Goal: Use online tool/utility: Utilize a website feature to perform a specific function

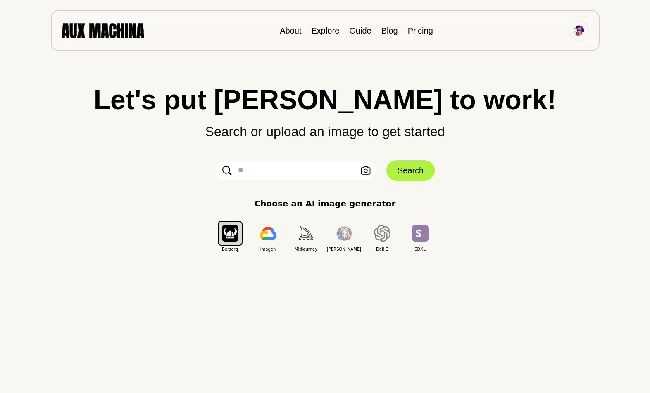
click at [371, 168] on button "Upload an Image" at bounding box center [365, 171] width 13 height 12
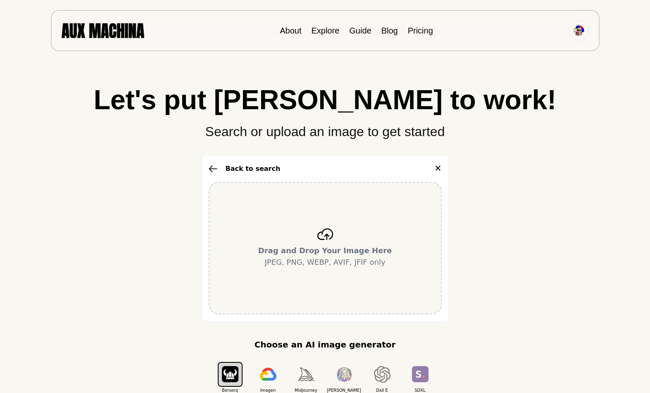
click at [378, 242] on div "Drag and Drop Your Image Here JPEG, PNG, WEBP, AVIF, JFIF only" at bounding box center [325, 248] width 233 height 132
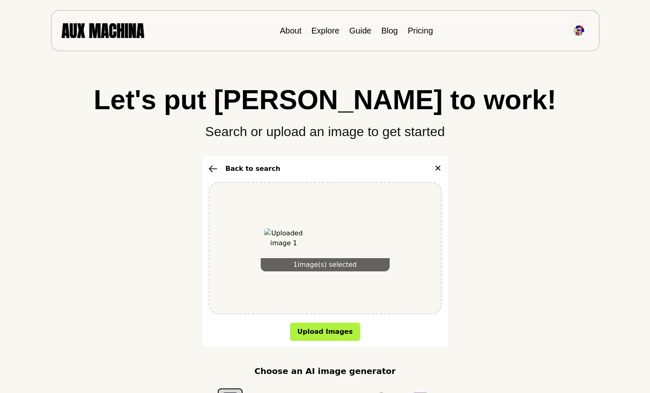
click at [345, 332] on button "Upload Images" at bounding box center [325, 332] width 70 height 18
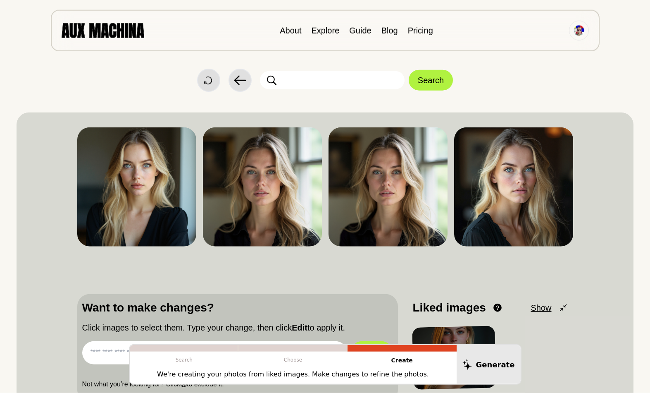
scroll to position [2, 0]
click at [0, 0] on icon at bounding box center [0, 0] width 0 height 0
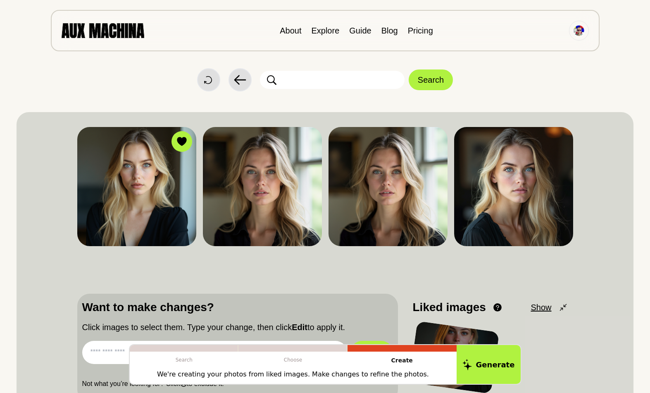
click at [0, 0] on div at bounding box center [0, 0] width 0 height 0
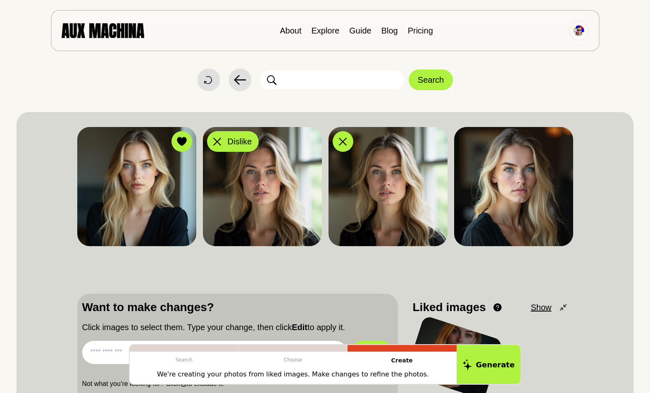
click at [238, 141] on span "Dislike" at bounding box center [240, 141] width 24 height 12
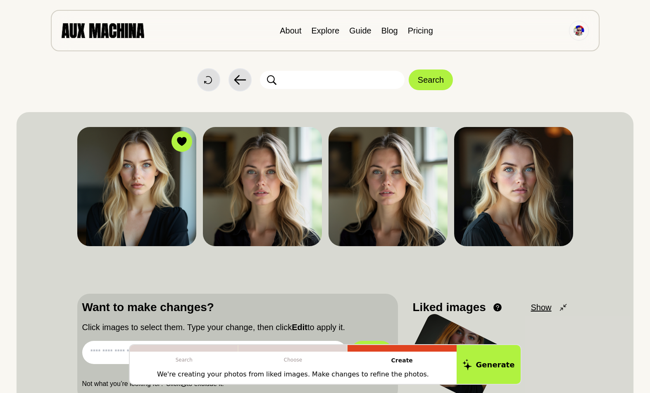
click at [0, 0] on icon at bounding box center [0, 0] width 0 height 0
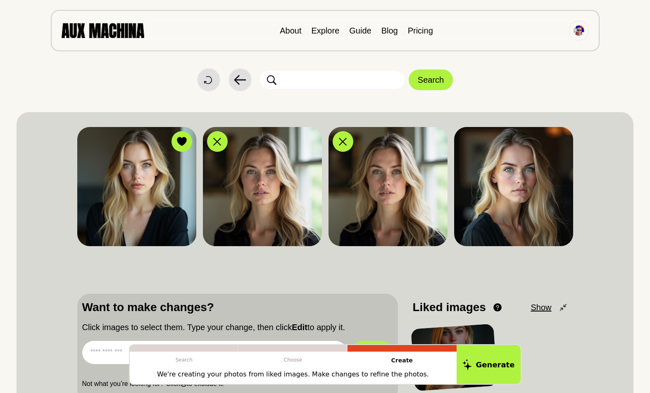
click at [0, 0] on icon at bounding box center [0, 0] width 0 height 0
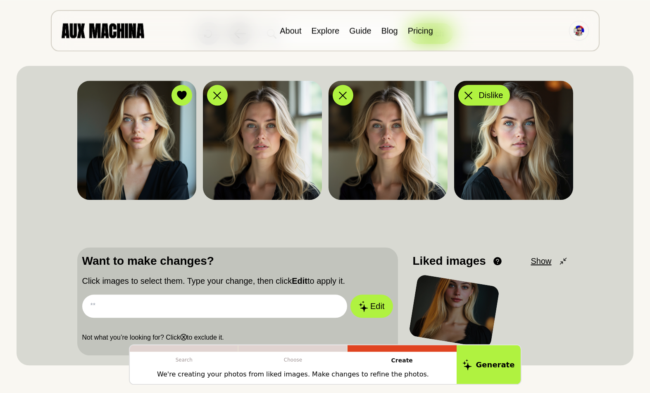
scroll to position [48, 0]
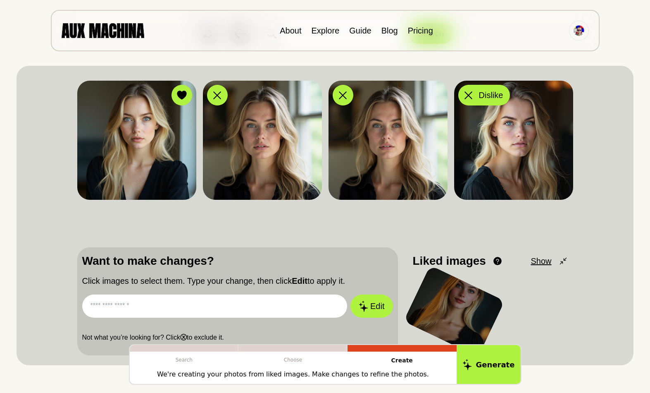
click at [217, 306] on input "text" at bounding box center [214, 305] width 265 height 23
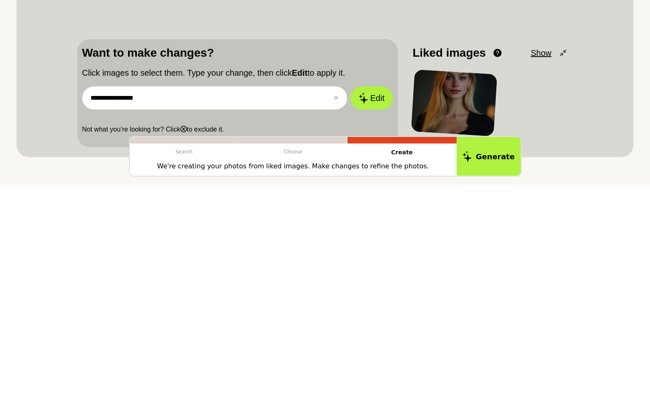
type input "**********"
click at [377, 294] on button "Edit" at bounding box center [372, 305] width 42 height 23
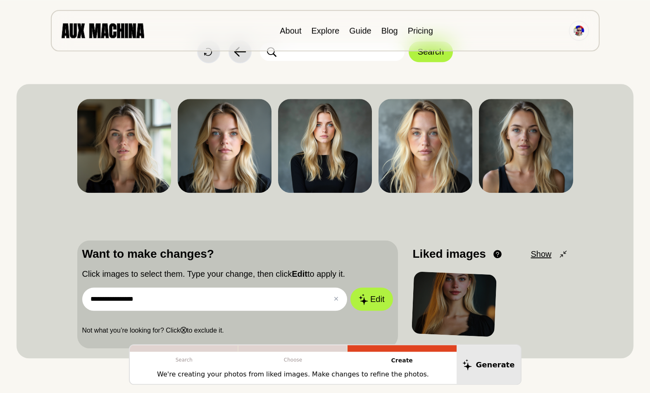
scroll to position [24, 0]
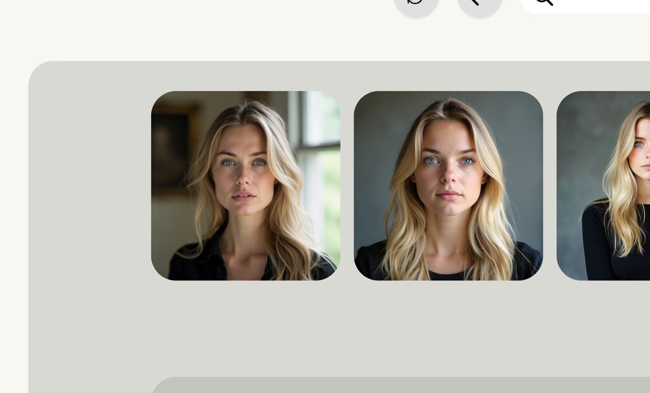
click at [0, 0] on icon at bounding box center [0, 0] width 0 height 0
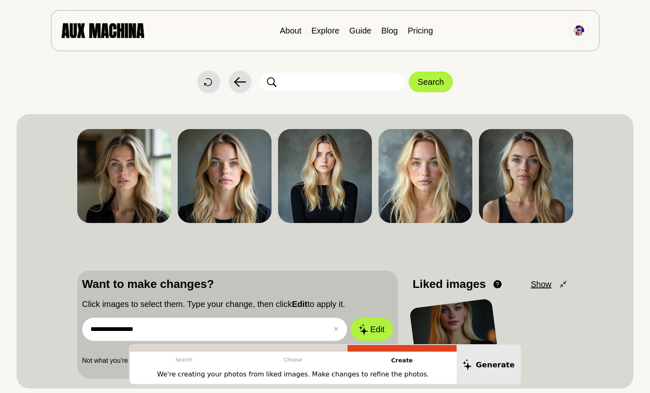
click at [138, 178] on img at bounding box center [124, 176] width 94 height 94
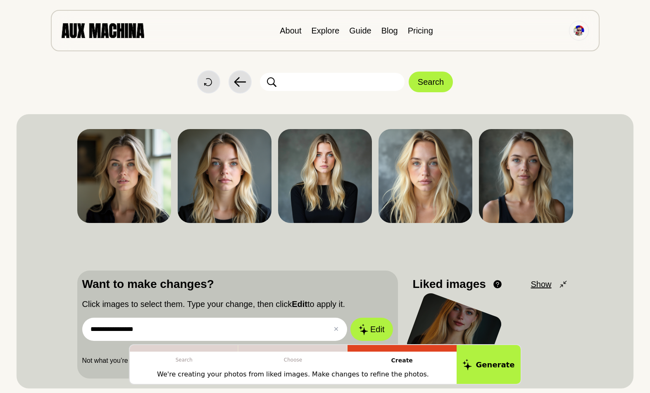
click at [0, 0] on button "Dislike" at bounding box center [0, 0] width 0 height 0
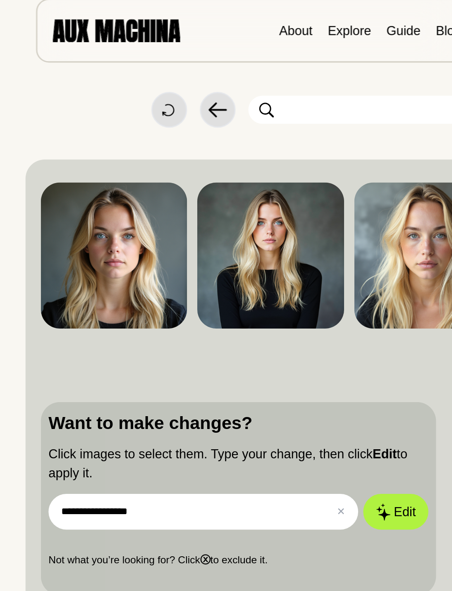
click at [88, 171] on img at bounding box center [73, 176] width 95 height 95
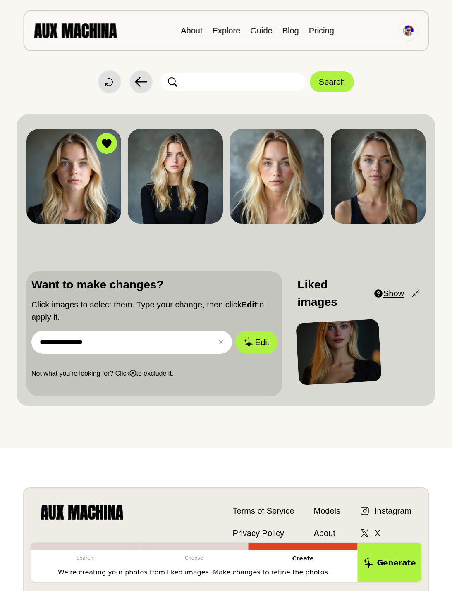
click at [144, 82] on icon at bounding box center [141, 82] width 12 height 10
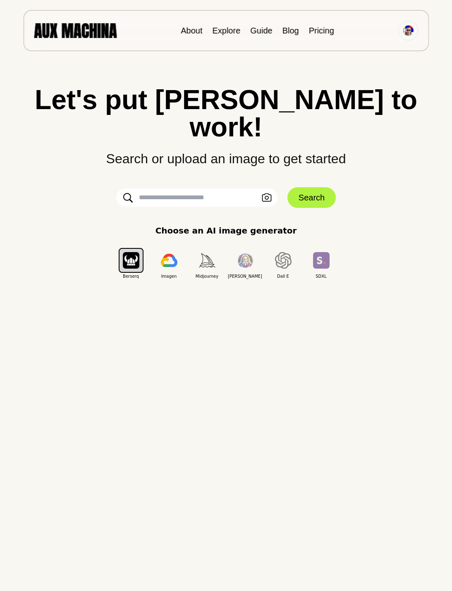
click at [216, 189] on input "text" at bounding box center [196, 198] width 161 height 18
click at [193, 189] on input "text" at bounding box center [196, 198] width 161 height 18
paste input "**********"
type input "**********"
click at [313, 187] on button "Search" at bounding box center [311, 197] width 48 height 21
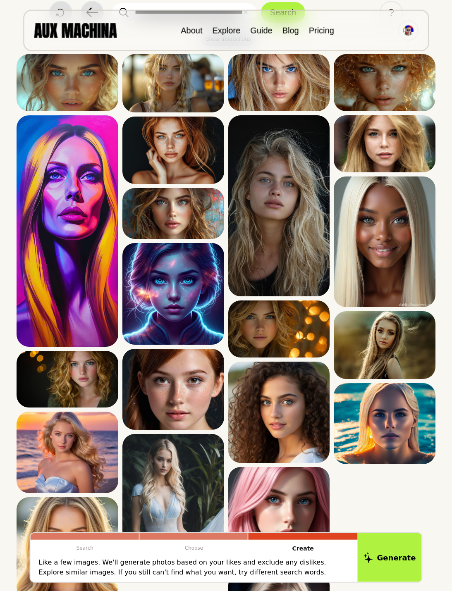
scroll to position [70, 0]
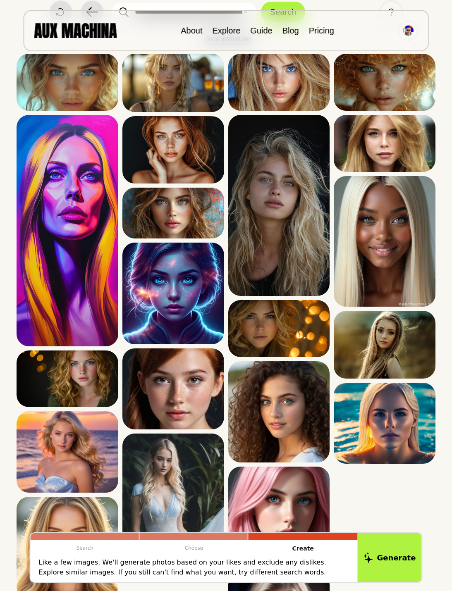
click at [0, 0] on icon at bounding box center [0, 0] width 0 height 0
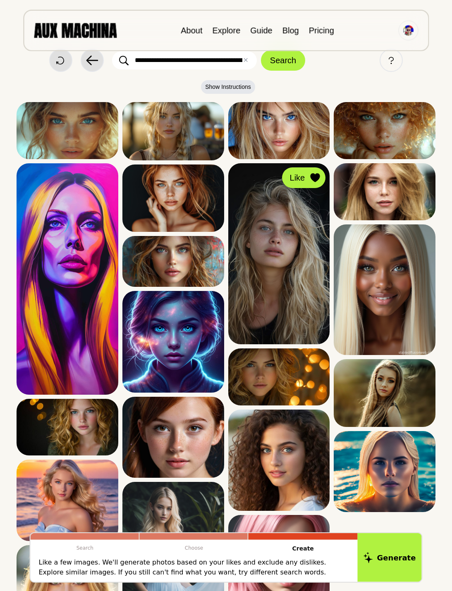
scroll to position [0, 0]
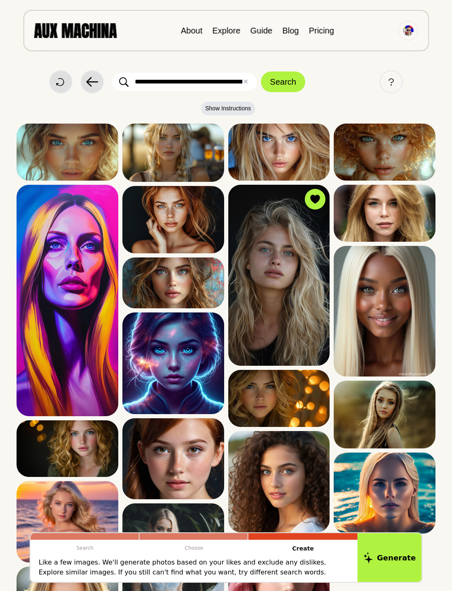
click at [0, 0] on icon at bounding box center [0, 0] width 0 height 0
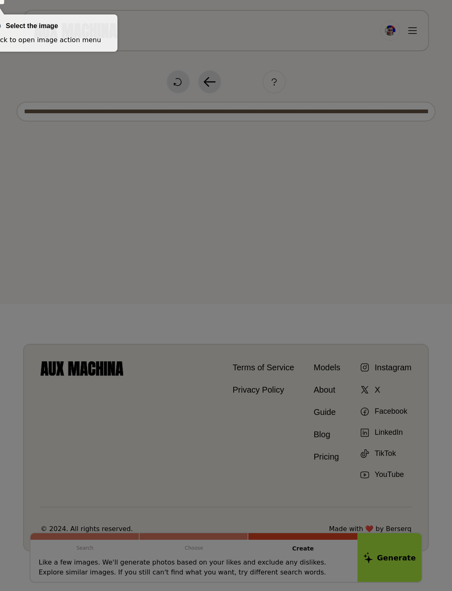
click at [98, 177] on div at bounding box center [226, 313] width 452 height 627
click at [19, 15] on div "Select the image Click to open image action menu" at bounding box center [51, 32] width 132 height 37
click at [169, 146] on div at bounding box center [226, 313] width 452 height 627
click at [238, 208] on div at bounding box center [226, 313] width 452 height 627
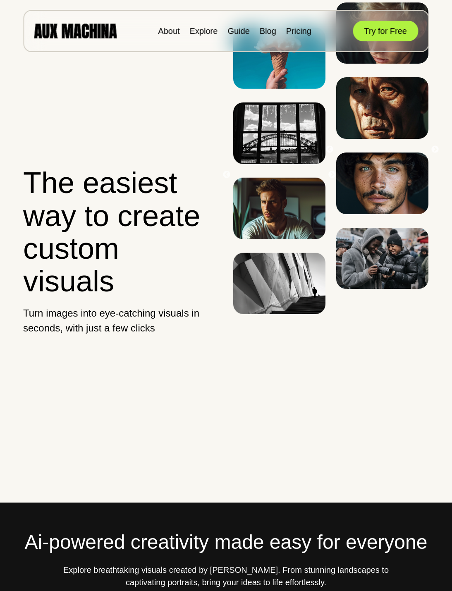
click at [393, 27] on button "Try for Free" at bounding box center [385, 31] width 65 height 21
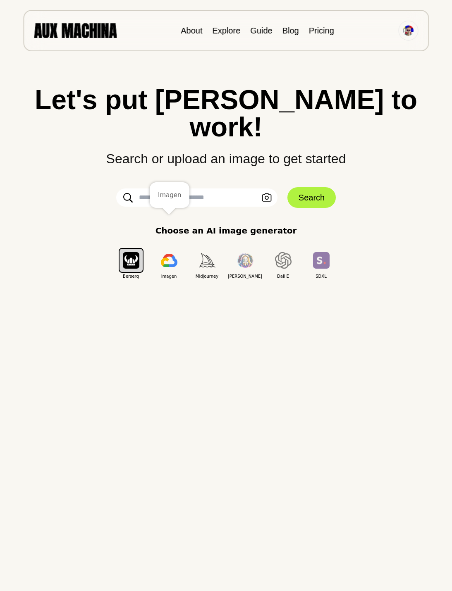
click at [172, 254] on img "button" at bounding box center [169, 260] width 17 height 13
click at [208, 253] on img "button" at bounding box center [207, 260] width 17 height 14
click at [177, 189] on input "text" at bounding box center [196, 198] width 161 height 18
paste input "**********"
type input "**********"
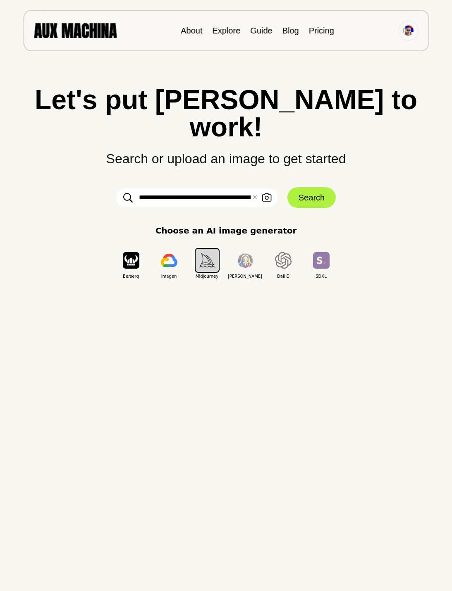
click at [316, 187] on button "Search" at bounding box center [311, 197] width 48 height 21
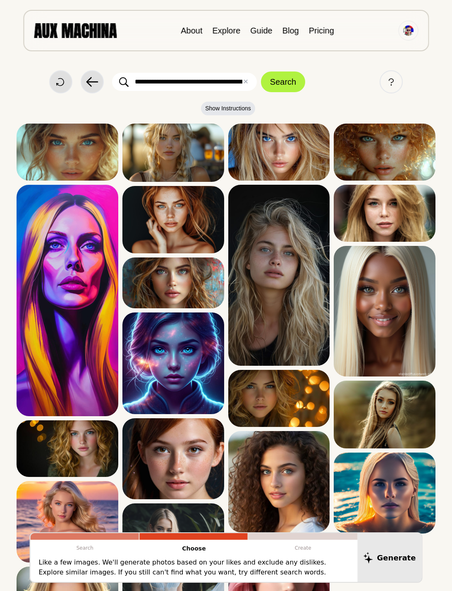
click at [0, 0] on icon at bounding box center [0, 0] width 0 height 0
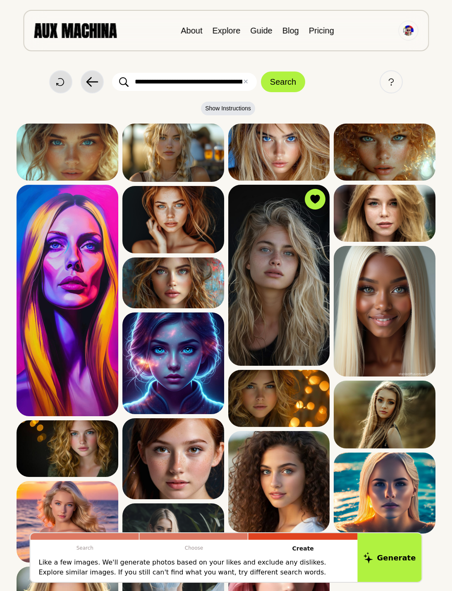
click at [0, 0] on icon at bounding box center [0, 0] width 0 height 0
click at [397, 552] on button "Generate" at bounding box center [390, 557] width 64 height 49
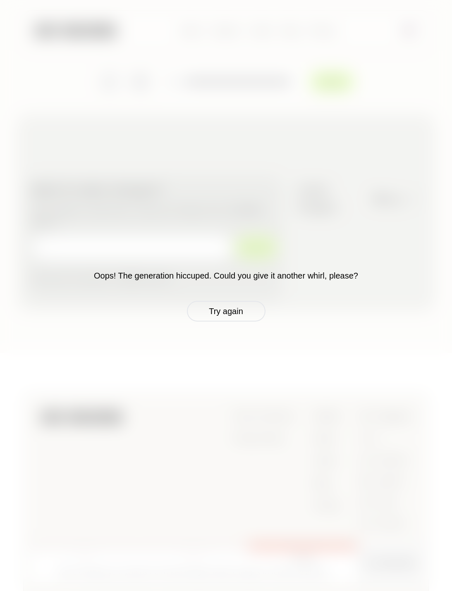
click at [236, 314] on button "Try again" at bounding box center [226, 311] width 79 height 21
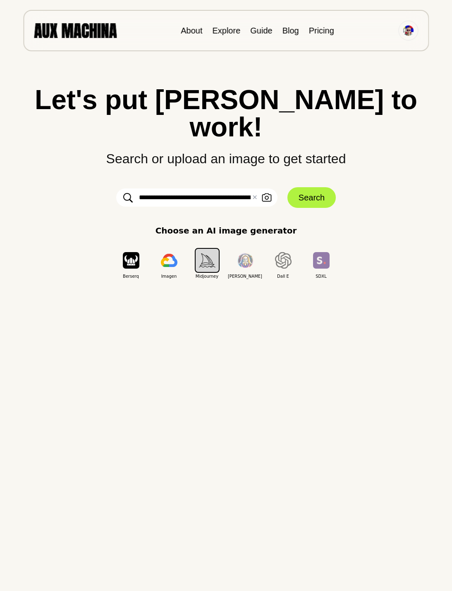
click at [170, 254] on img "button" at bounding box center [169, 260] width 17 height 13
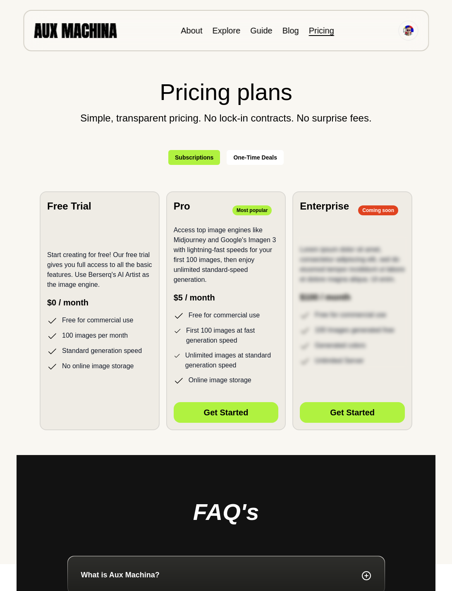
scroll to position [28, 0]
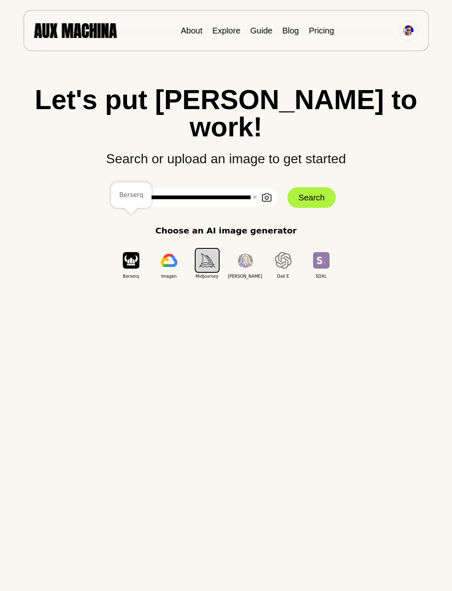
click at [135, 252] on img "button" at bounding box center [131, 260] width 17 height 16
click at [316, 187] on button "Search" at bounding box center [311, 197] width 48 height 21
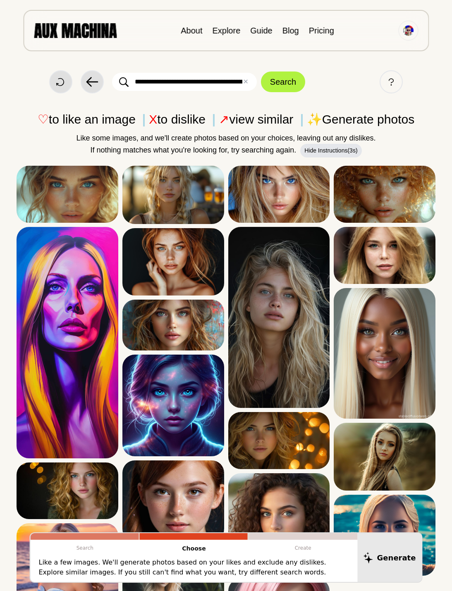
click at [0, 0] on icon at bounding box center [0, 0] width 0 height 0
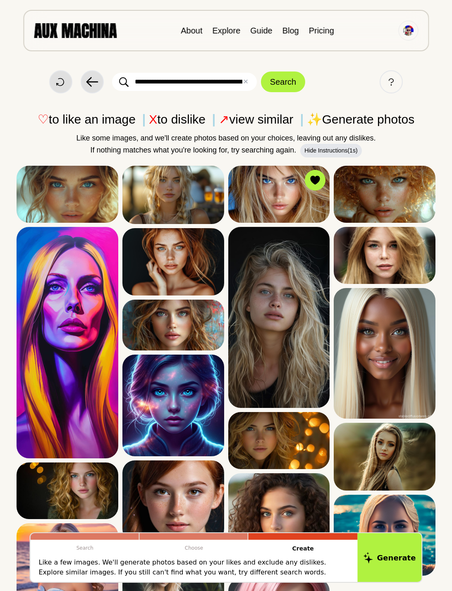
click at [0, 0] on icon at bounding box center [0, 0] width 0 height 0
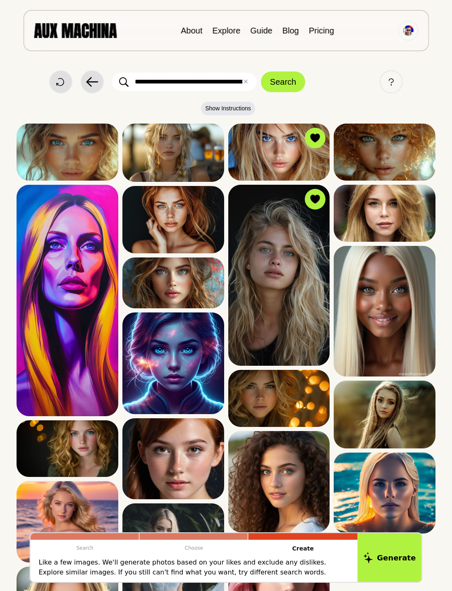
click at [0, 0] on button "Like" at bounding box center [0, 0] width 0 height 0
click at [0, 0] on icon at bounding box center [0, 0] width 0 height 0
click at [394, 554] on button "Generate" at bounding box center [390, 557] width 64 height 49
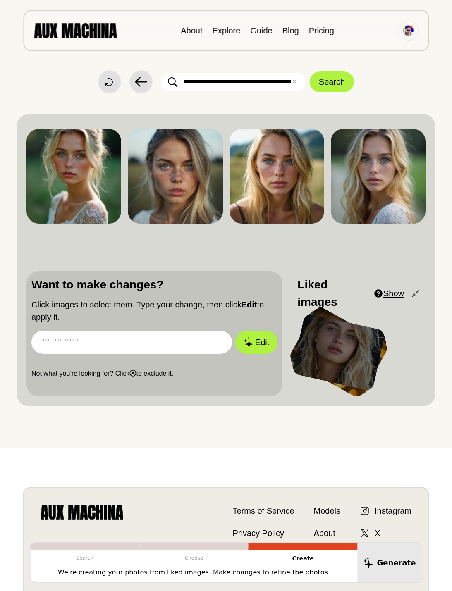
click at [410, 33] on img at bounding box center [408, 30] width 12 height 12
click at [369, 69] on li "Sign out" at bounding box center [376, 68] width 83 height 18
